Goal: Information Seeking & Learning: Learn about a topic

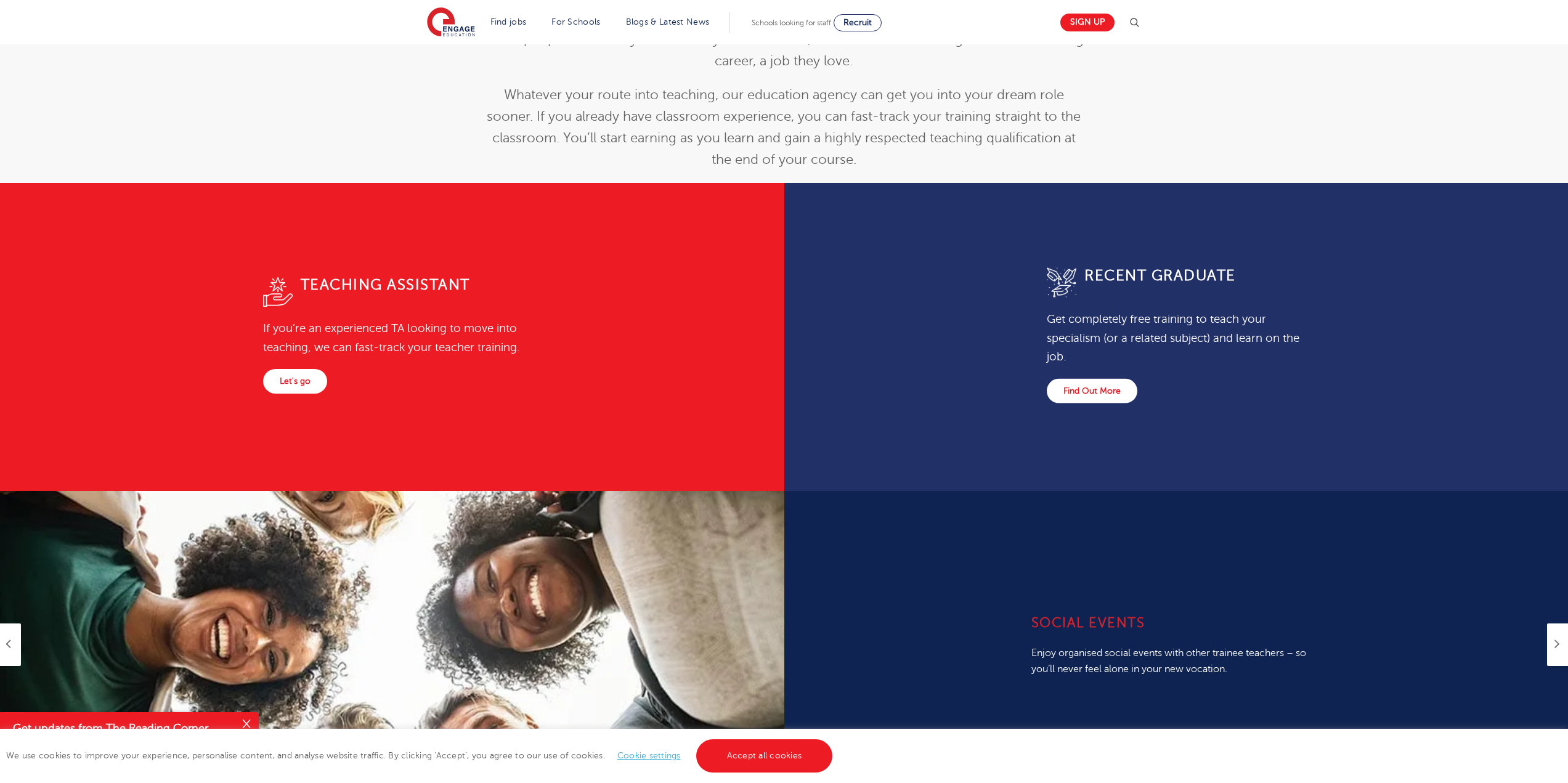
scroll to position [608, 0]
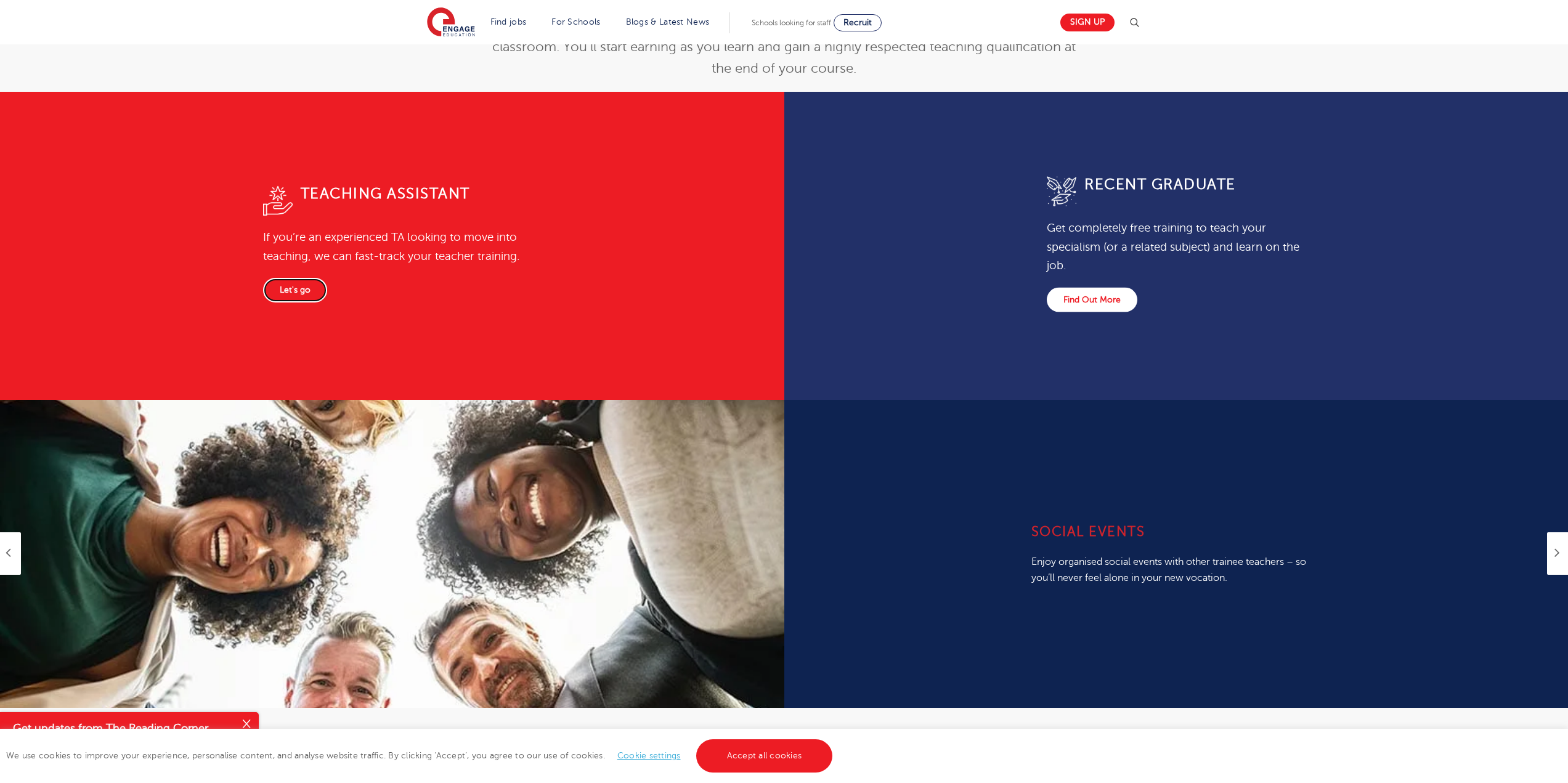
click at [290, 292] on link "Let's go" at bounding box center [295, 290] width 64 height 24
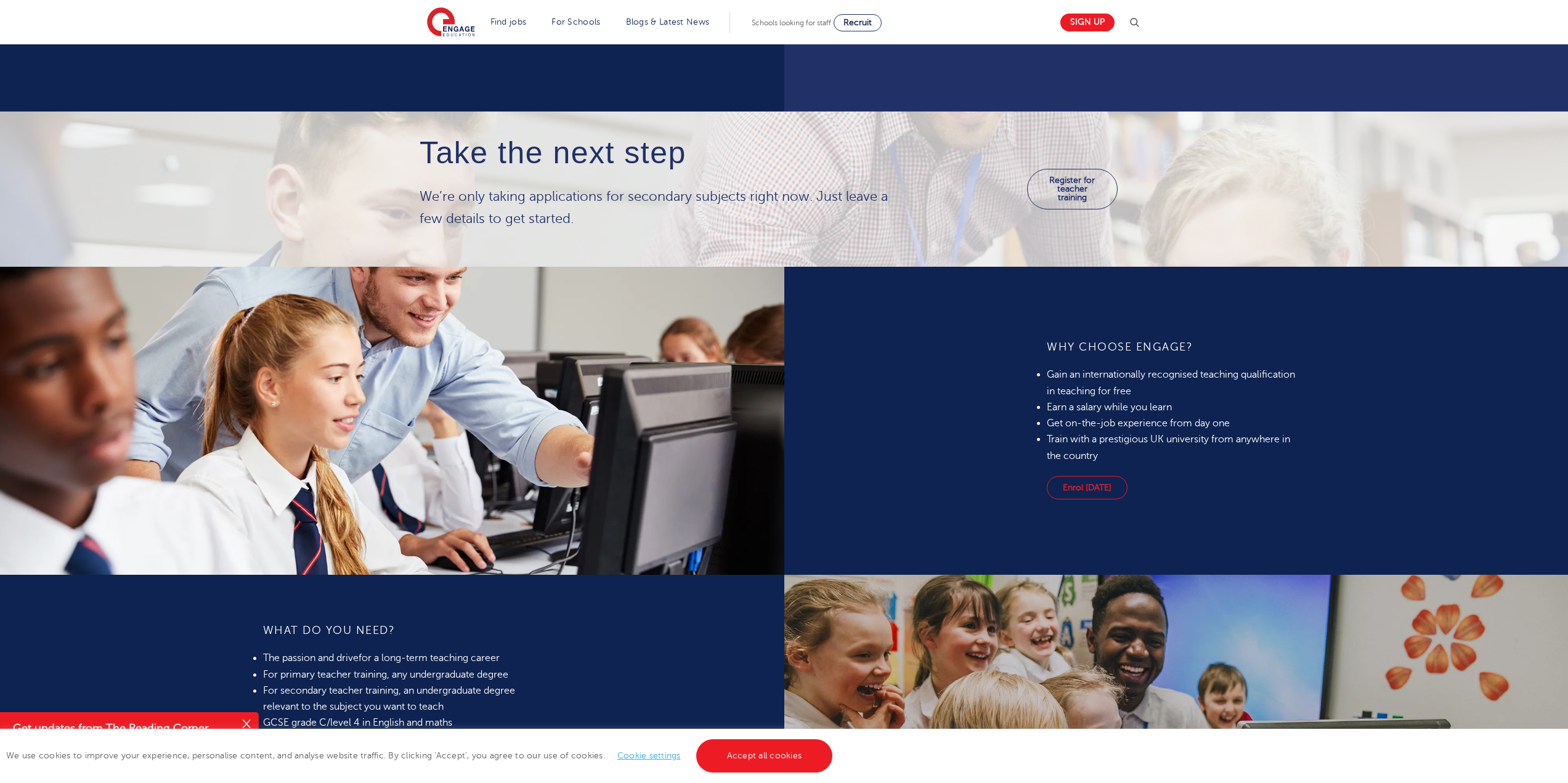
scroll to position [1096, 0]
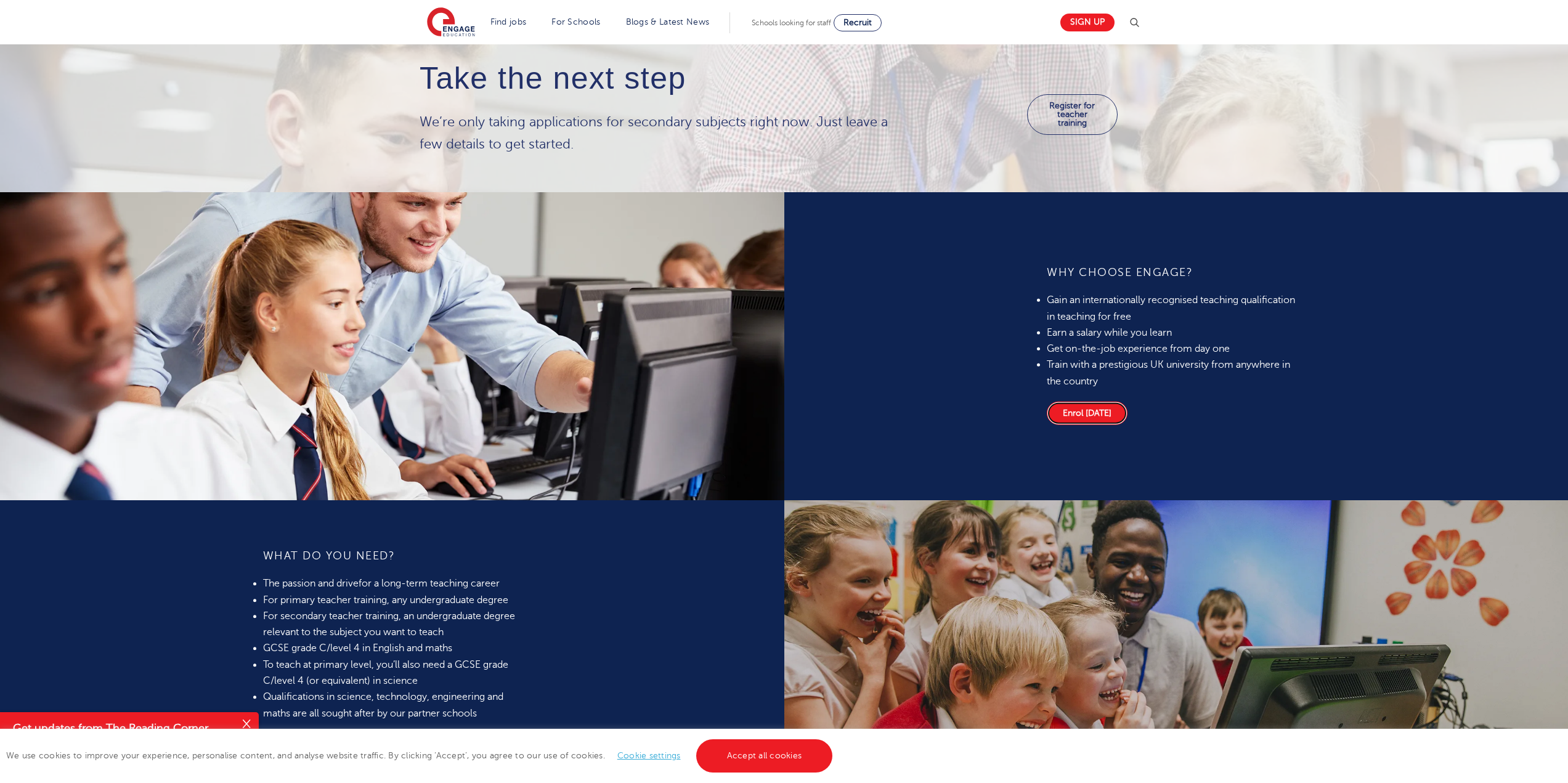
click at [1078, 411] on link "Enrol today" at bounding box center [1087, 414] width 81 height 24
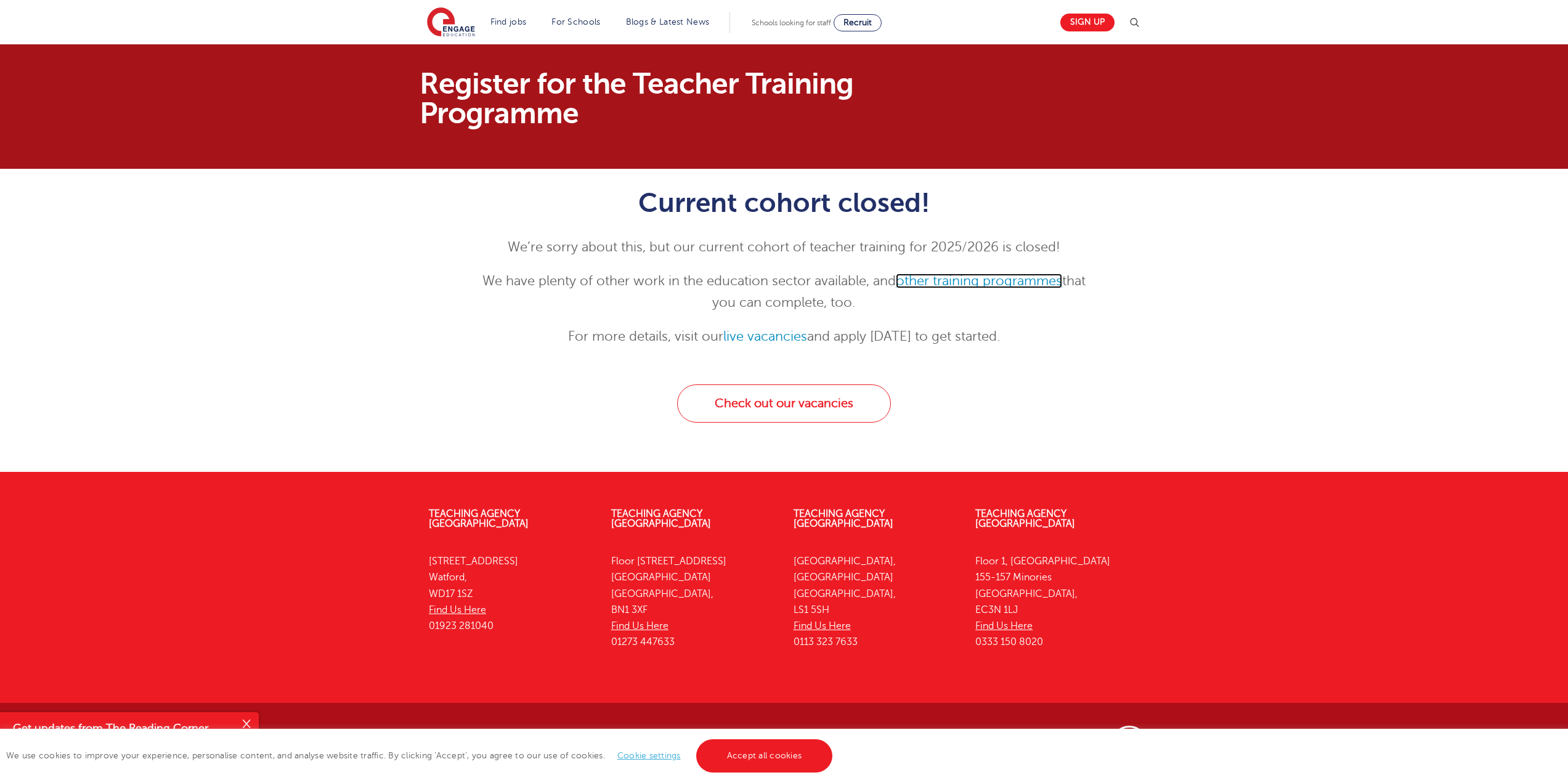
click at [980, 284] on link "other training programmes" at bounding box center [978, 281] width 166 height 14
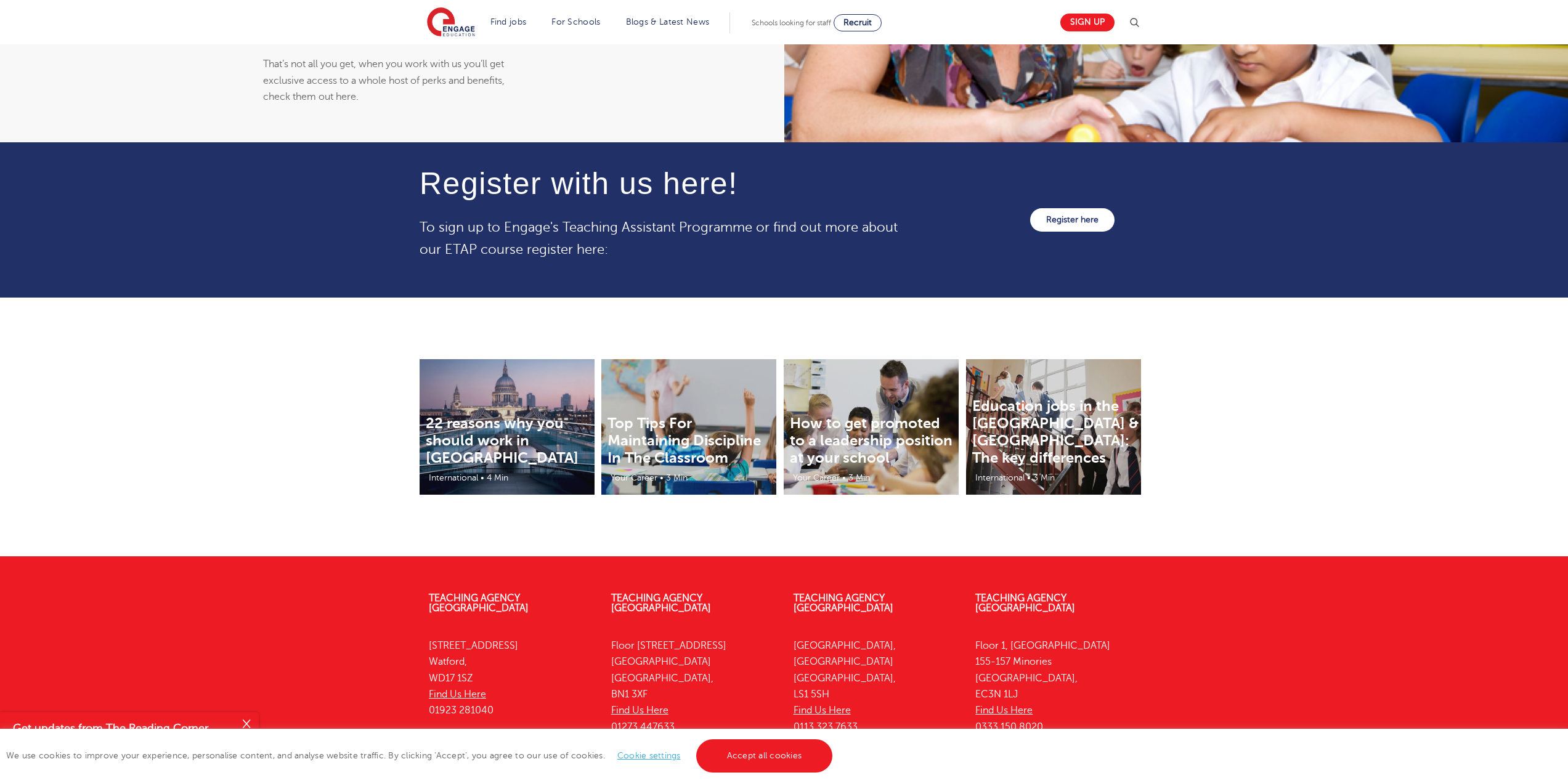
scroll to position [1502, 0]
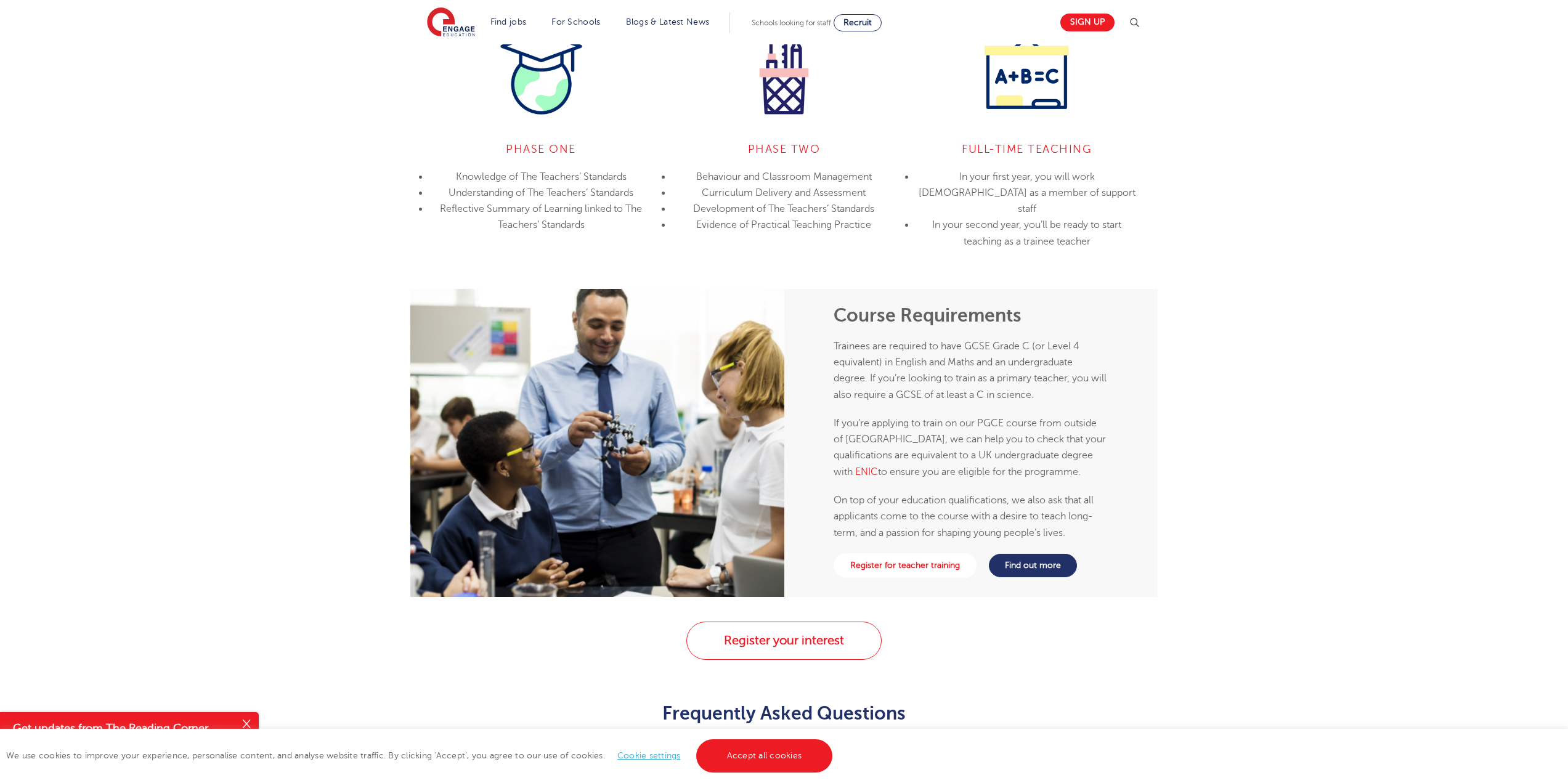
scroll to position [1171, 0]
